Goal: Information Seeking & Learning: Learn about a topic

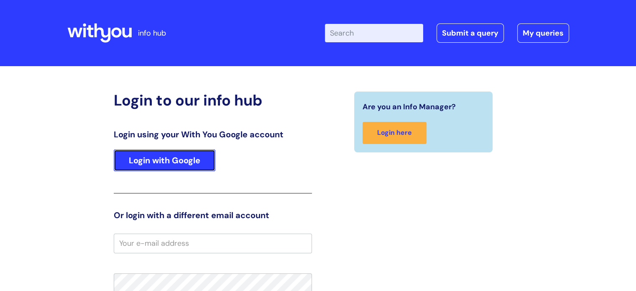
click at [208, 155] on link "Login with Google" at bounding box center [165, 160] width 102 height 22
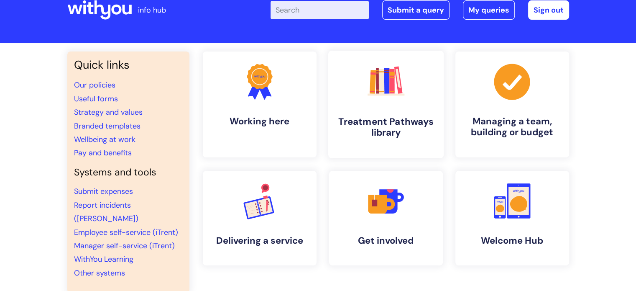
scroll to position [42, 0]
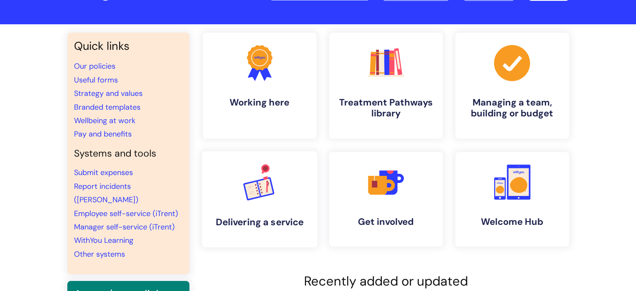
click at [278, 199] on icon ".cls-1{font-family:DMSans-Bold, 'DM Sans';font-size:43.1802px;font-weight:700;}…" at bounding box center [259, 181] width 41 height 41
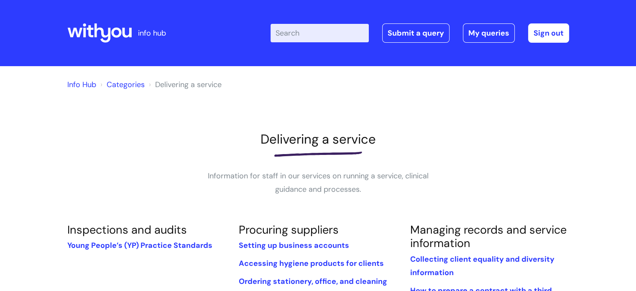
click at [334, 23] on div "Enter your search term here... Search Submit a query My queries Welcome [PERSON…" at bounding box center [380, 32] width 377 height 49
click at [333, 31] on input "Enter your search term here..." at bounding box center [320, 33] width 98 height 18
type input "referral"
click button "Search" at bounding box center [0, 0] width 0 height 0
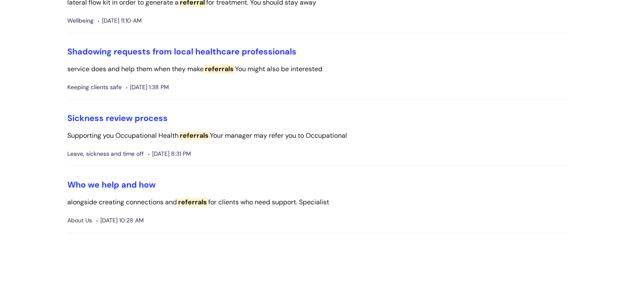
scroll to position [1335, 0]
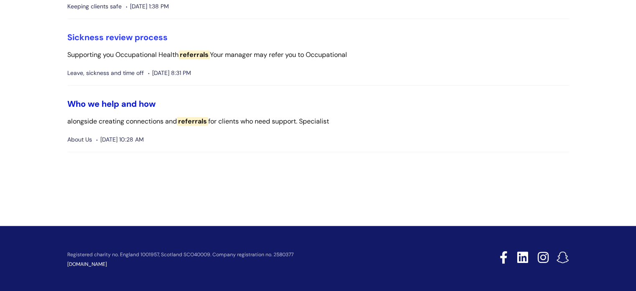
click at [100, 103] on link "Who we help and how" at bounding box center [111, 103] width 88 height 11
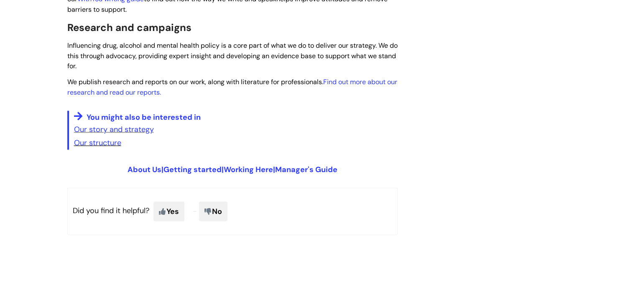
scroll to position [1589, 0]
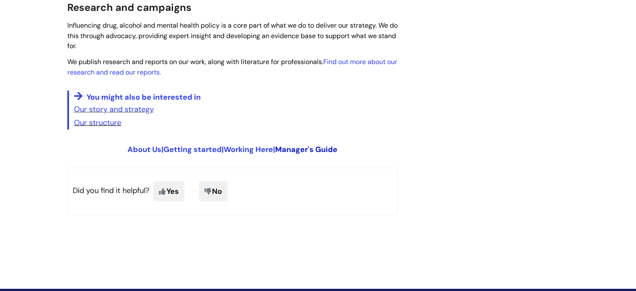
click at [307, 144] on link "Manager's Guide" at bounding box center [306, 149] width 62 height 10
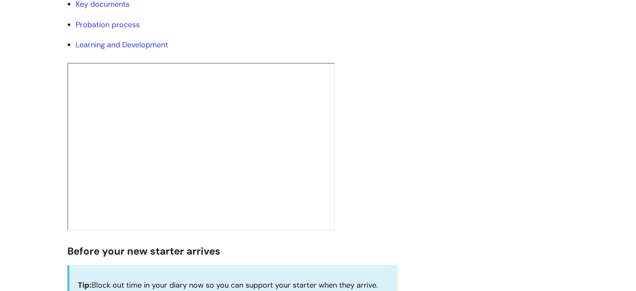
scroll to position [293, 0]
